Goal: Transaction & Acquisition: Book appointment/travel/reservation

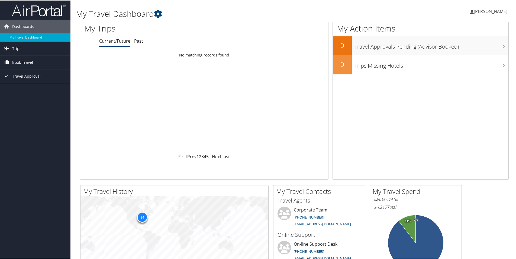
click at [31, 60] on span "Book Travel" at bounding box center [22, 62] width 21 height 14
click at [27, 89] on link "Book/Manage Online Trips" at bounding box center [35, 89] width 70 height 8
click at [27, 59] on span "Book Travel" at bounding box center [22, 62] width 21 height 14
click at [24, 86] on link "Book/Manage Online Trips" at bounding box center [35, 89] width 70 height 8
